Goal: Navigation & Orientation: Find specific page/section

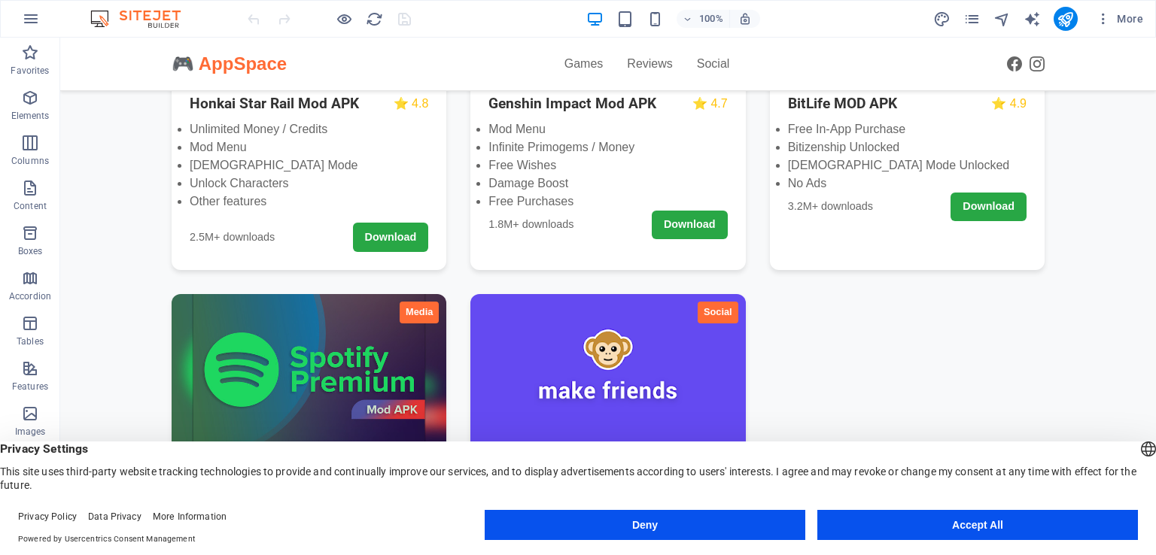
scroll to position [451, 0]
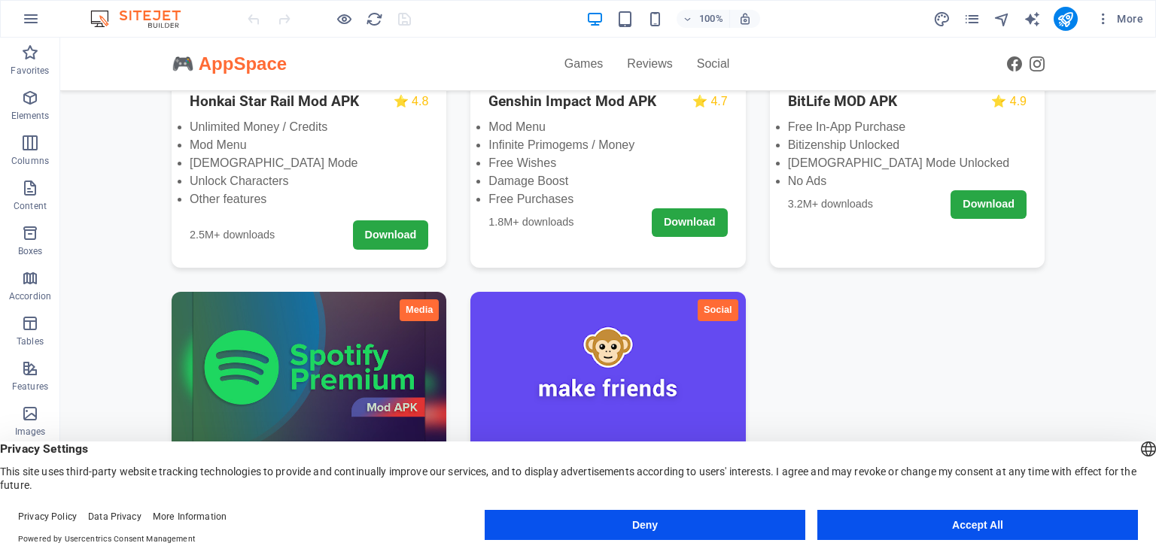
click at [1002, 524] on button "Accept All" at bounding box center [977, 525] width 321 height 30
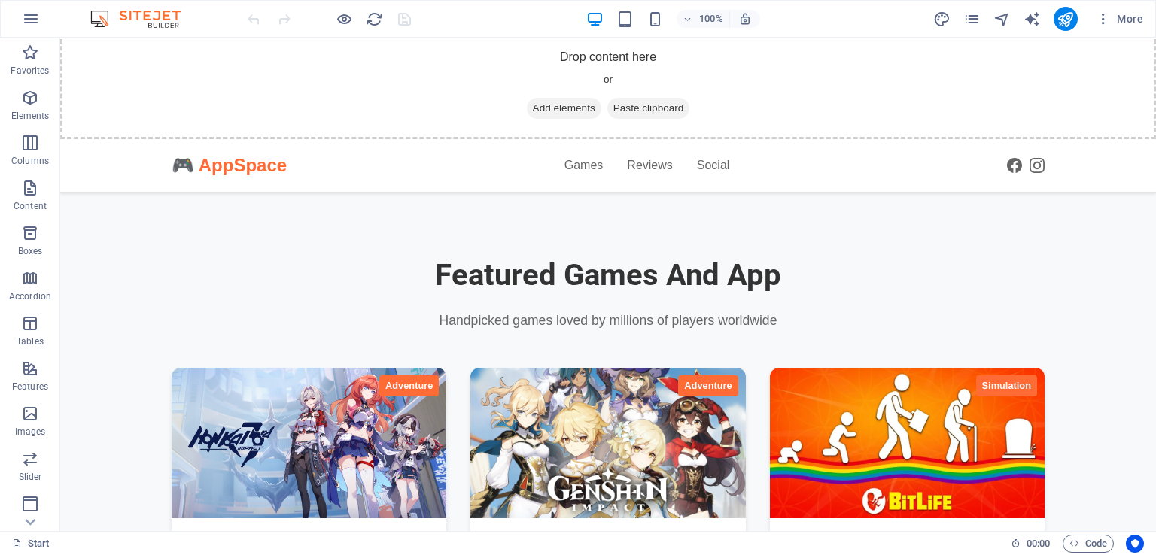
scroll to position [0, 0]
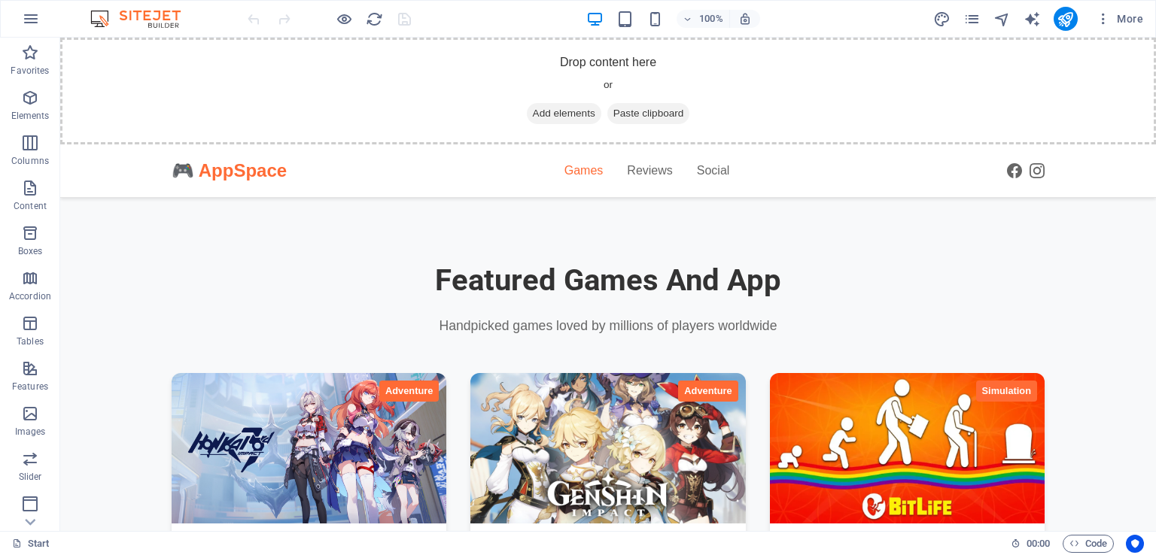
click at [584, 165] on link "Games" at bounding box center [583, 171] width 39 height 20
click at [584, 175] on link "Games" at bounding box center [583, 171] width 39 height 20
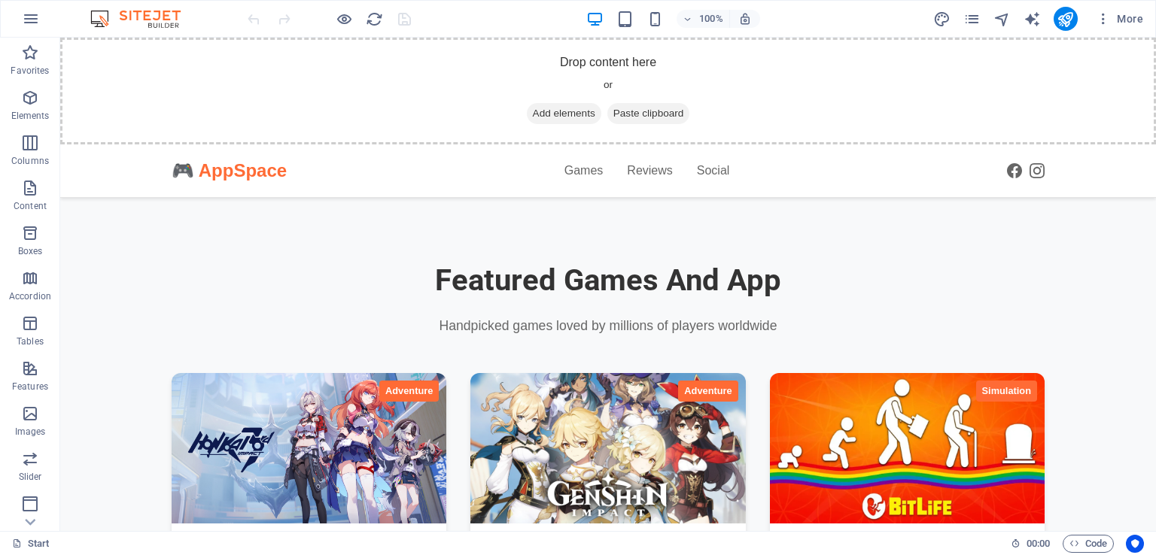
drag, startPoint x: 584, startPoint y: 175, endPoint x: 470, endPoint y: 170, distance: 113.7
click at [470, 170] on div "🎮 AppSpace Games Reviews Social" at bounding box center [608, 170] width 873 height 53
click at [36, 193] on icon "button" at bounding box center [30, 188] width 18 height 18
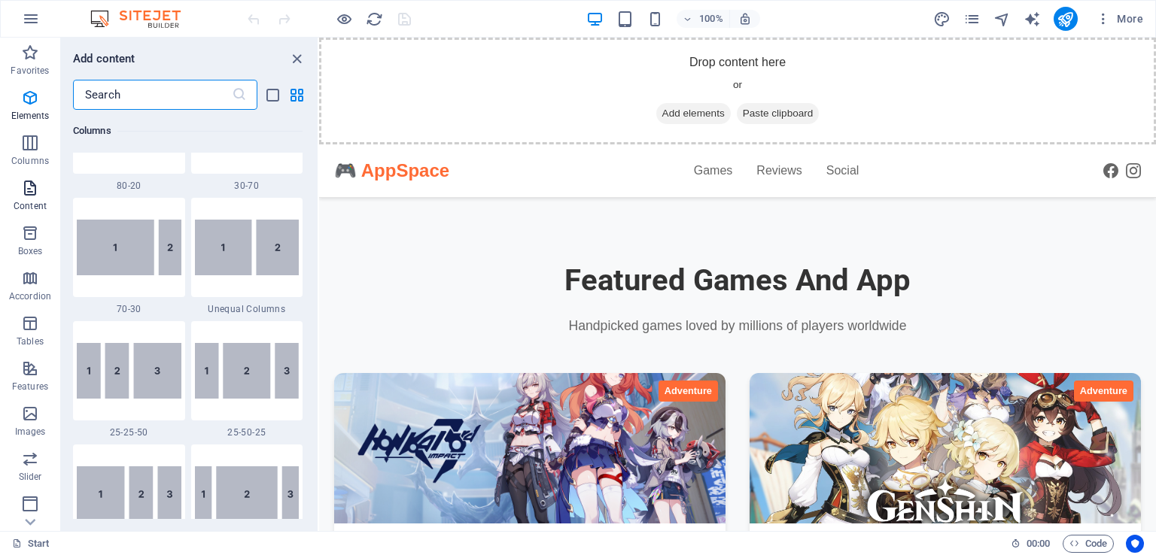
scroll to position [2633, 0]
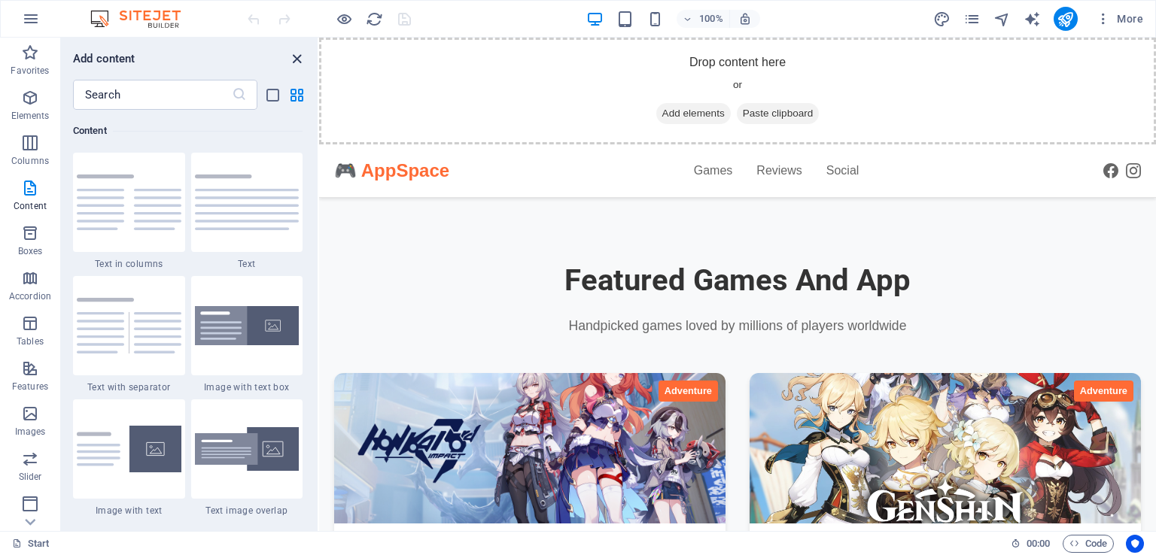
click at [298, 56] on icon "close panel" at bounding box center [296, 58] width 17 height 17
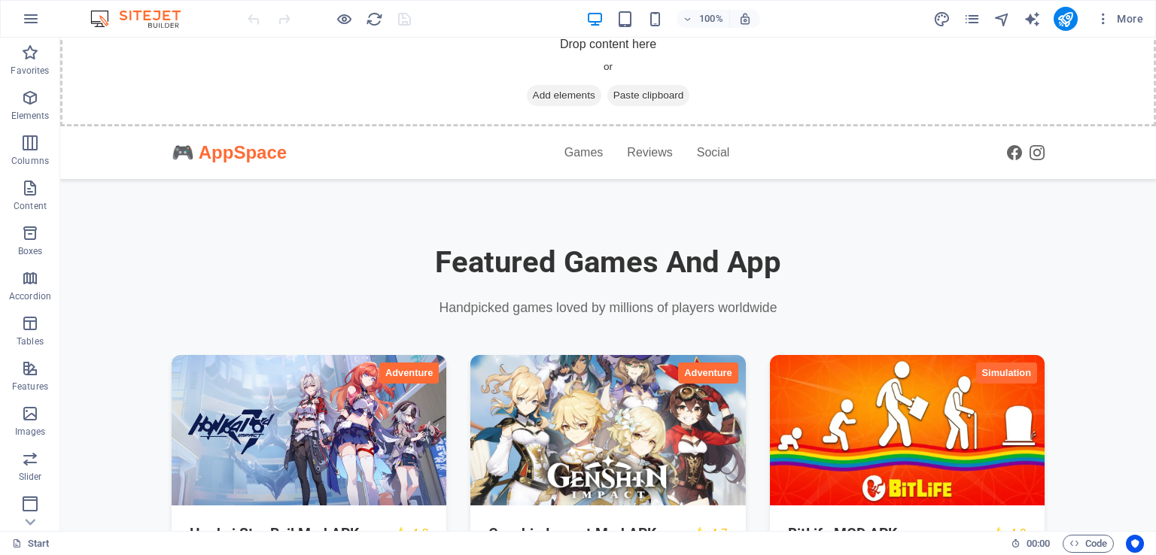
scroll to position [0, 0]
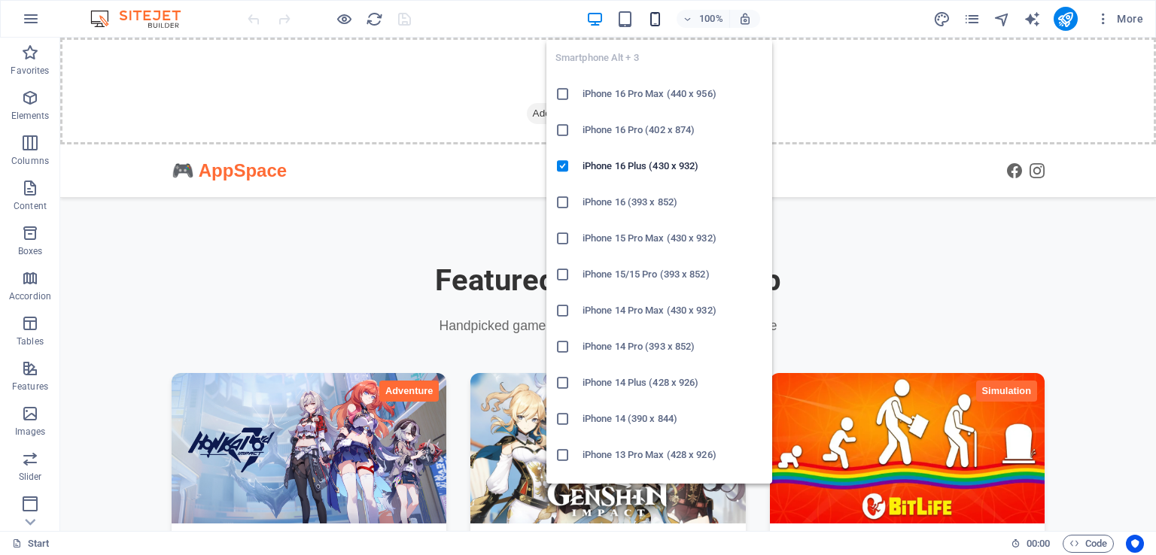
click at [653, 11] on icon "button" at bounding box center [654, 19] width 17 height 17
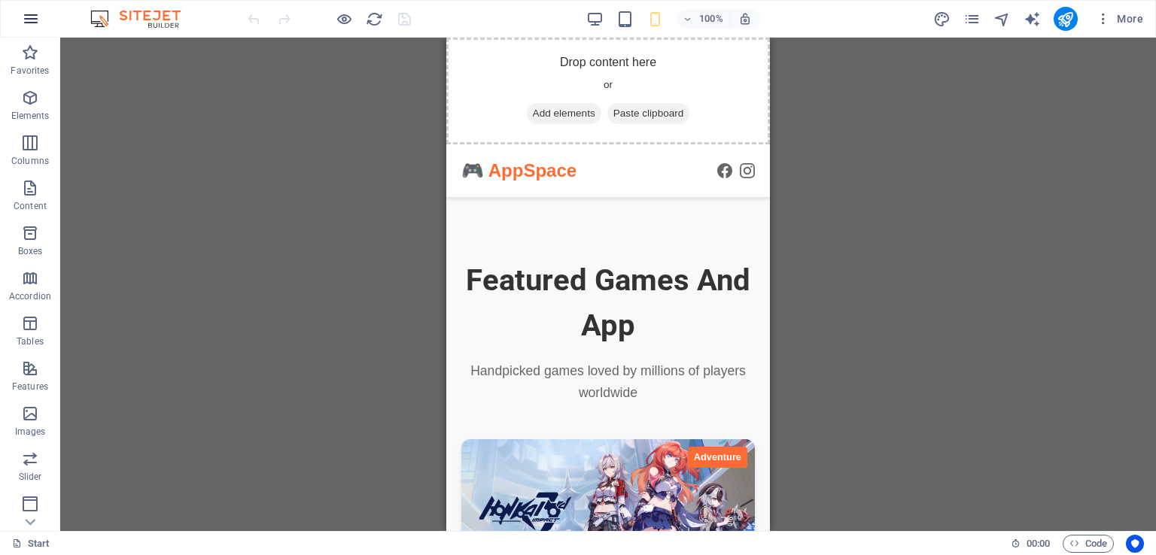
click at [14, 19] on button "button" at bounding box center [31, 19] width 36 height 36
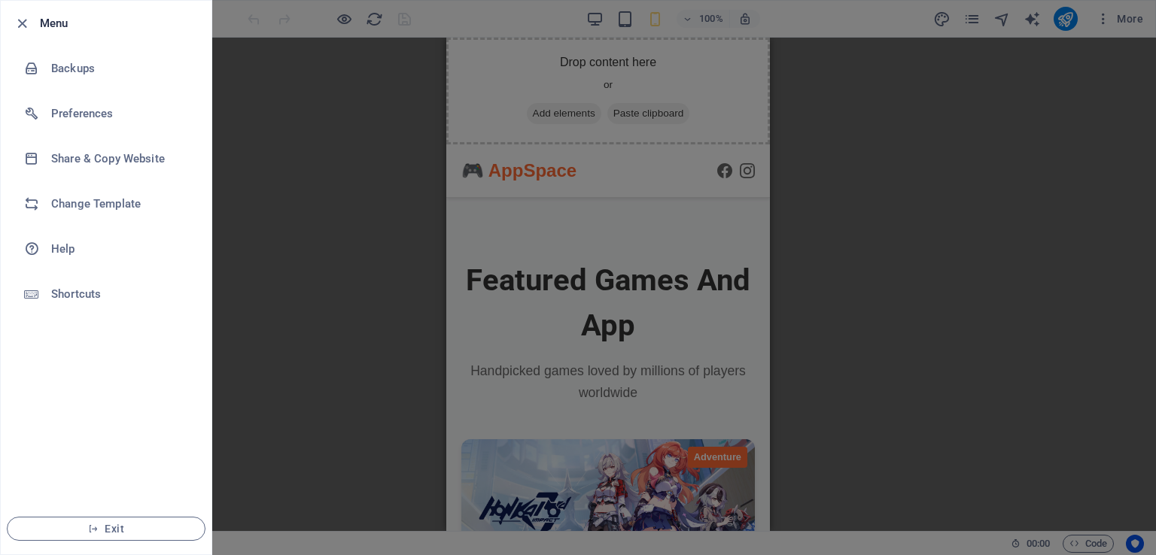
click at [354, 312] on div at bounding box center [578, 277] width 1156 height 555
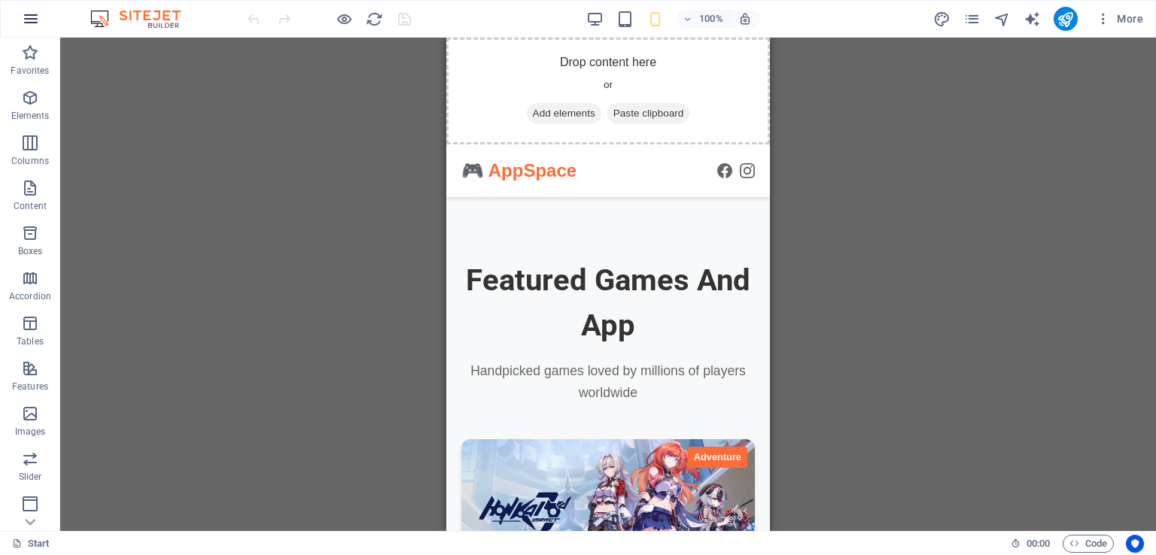
click at [21, 31] on button "button" at bounding box center [31, 19] width 36 height 36
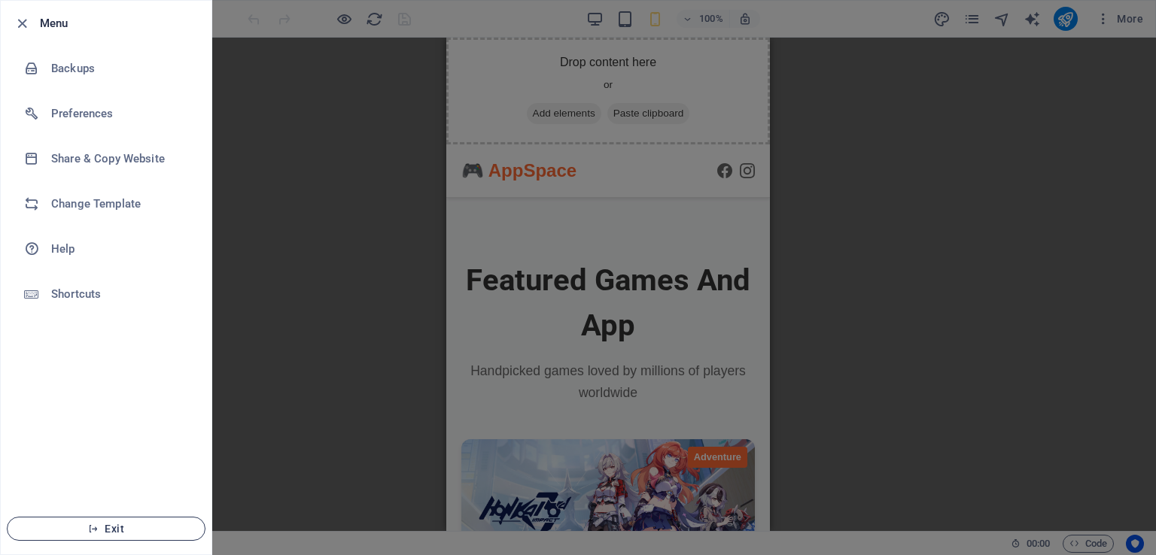
click at [123, 532] on span "Exit" at bounding box center [106, 529] width 173 height 12
